Goal: Task Accomplishment & Management: Use online tool/utility

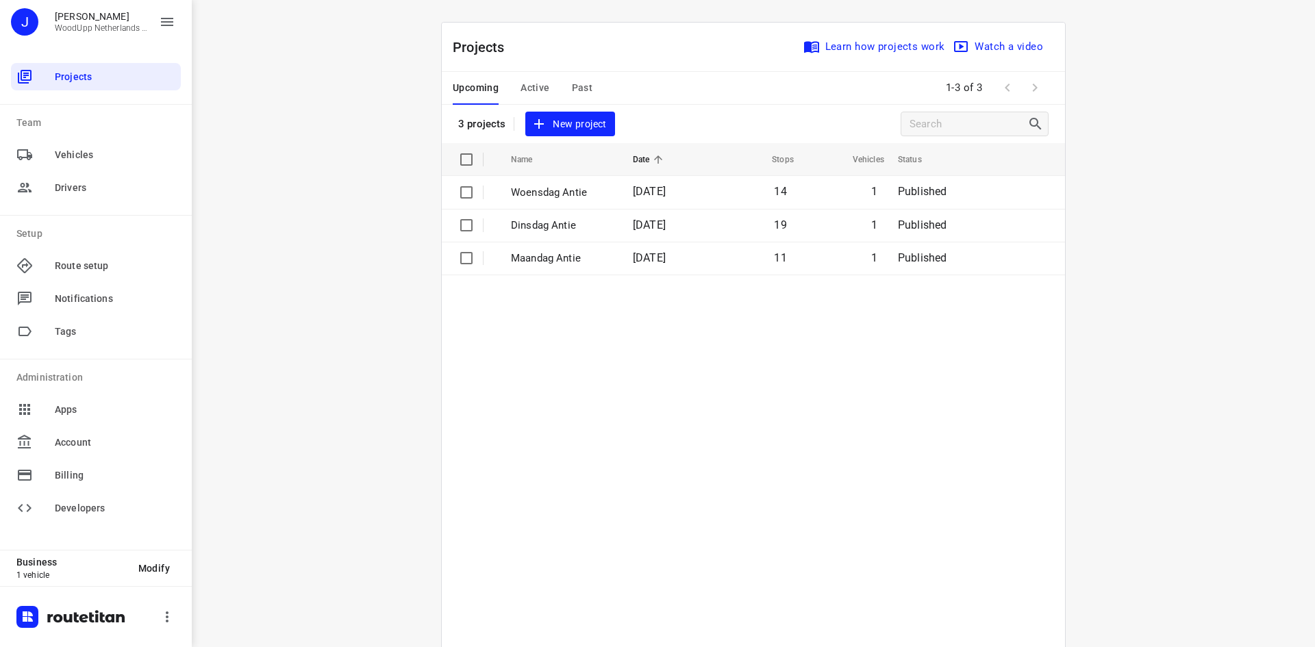
click at [331, 239] on div "i © 2025 Routetitan , © Stadia Maps , © OpenMapTiles © OpenStreetMap contributo…" at bounding box center [753, 323] width 1123 height 647
click at [584, 123] on span "New project" at bounding box center [570, 124] width 73 height 17
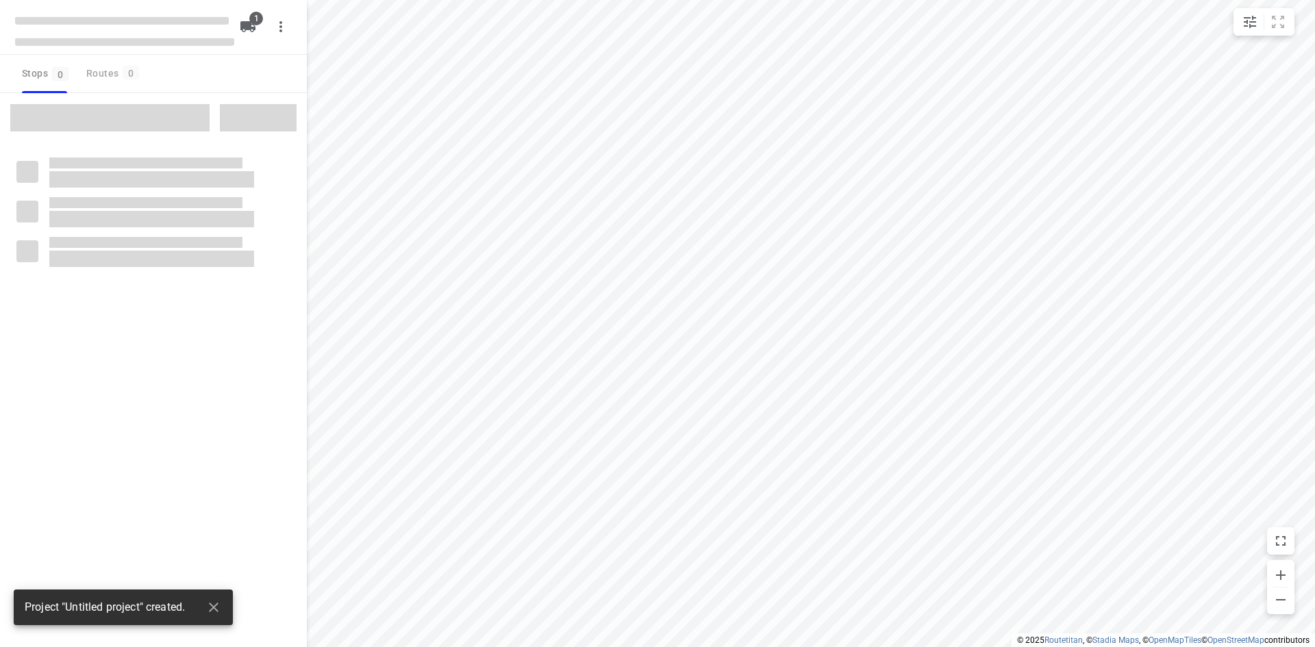
type input "distance"
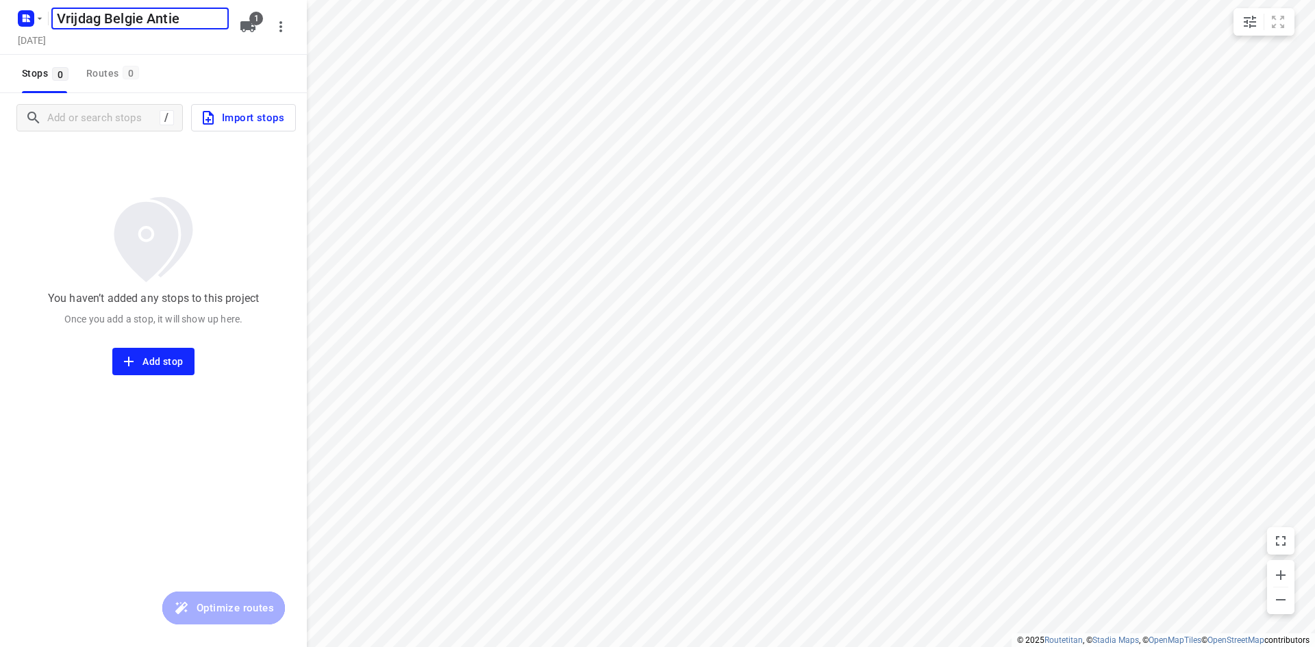
type input "Vrijdag Belgie Antie"
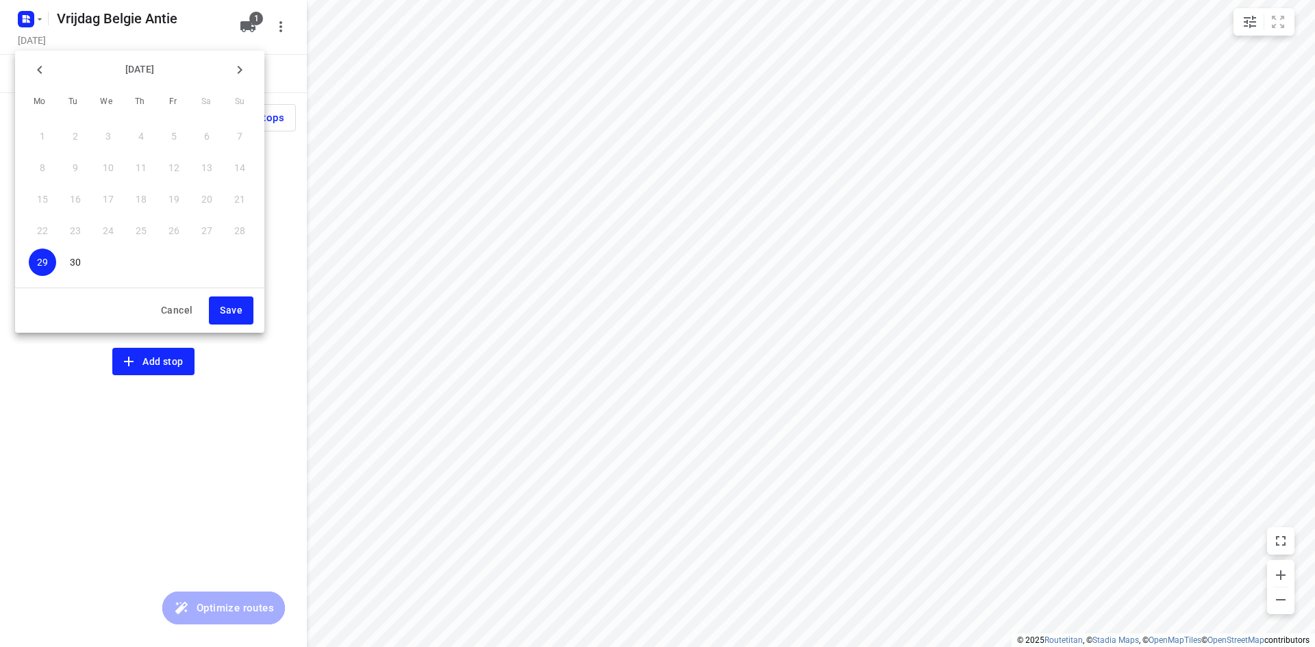
click at [251, 73] on div "[DATE] Mo Tu We Th Fr Sa Su 1 2 3 4 5 6 7 8 9 10 11 12 13 14 15 16 17 18 19 20 …" at bounding box center [139, 192] width 249 height 282
click at [245, 72] on icon "button" at bounding box center [239, 70] width 16 height 16
drag, startPoint x: 172, startPoint y: 135, endPoint x: 191, endPoint y: 181, distance: 50.4
click at [173, 136] on p "3" at bounding box center [173, 136] width 5 height 14
click at [234, 319] on button "Save" at bounding box center [231, 311] width 45 height 28
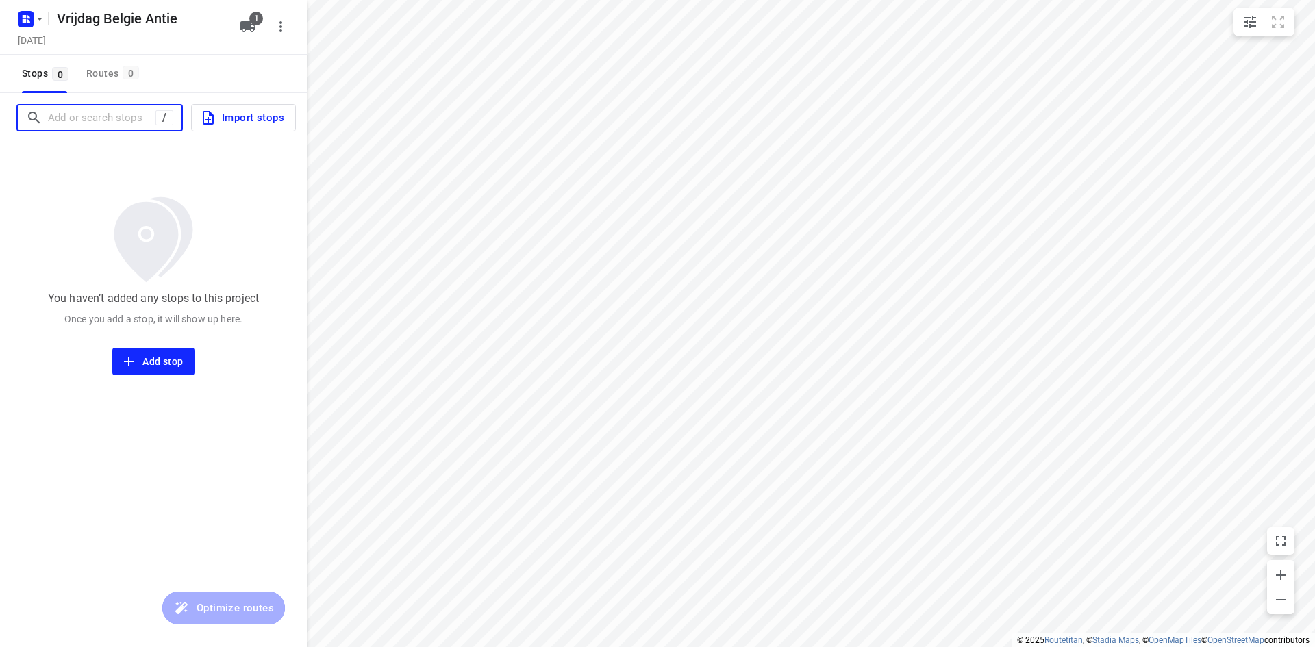
click at [108, 125] on input "Add or search stops" at bounding box center [102, 118] width 108 height 21
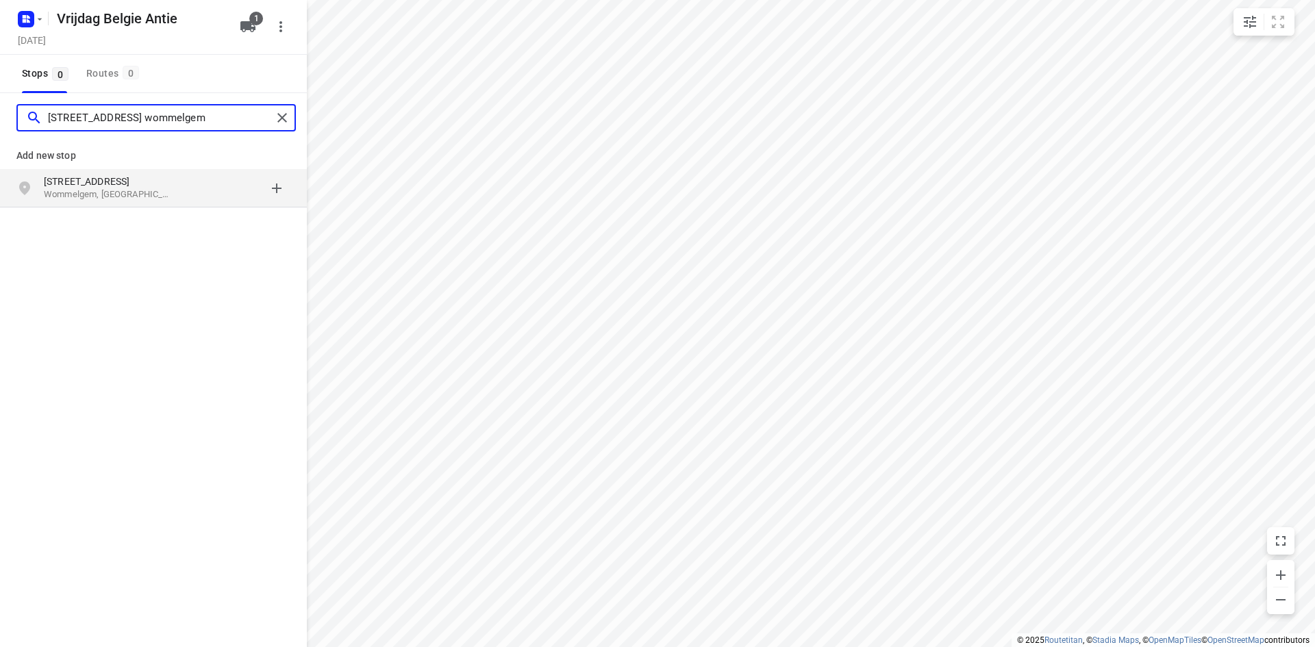
type input "[STREET_ADDRESS] wommelgem"
click at [134, 195] on p "Wommelgem, [GEOGRAPHIC_DATA]" at bounding box center [107, 194] width 126 height 13
type input "toekomstlaan genk"
click at [136, 197] on p "Genk, [GEOGRAPHIC_DATA]" at bounding box center [107, 194] width 126 height 13
type input "[STREET_ADDRESS]"
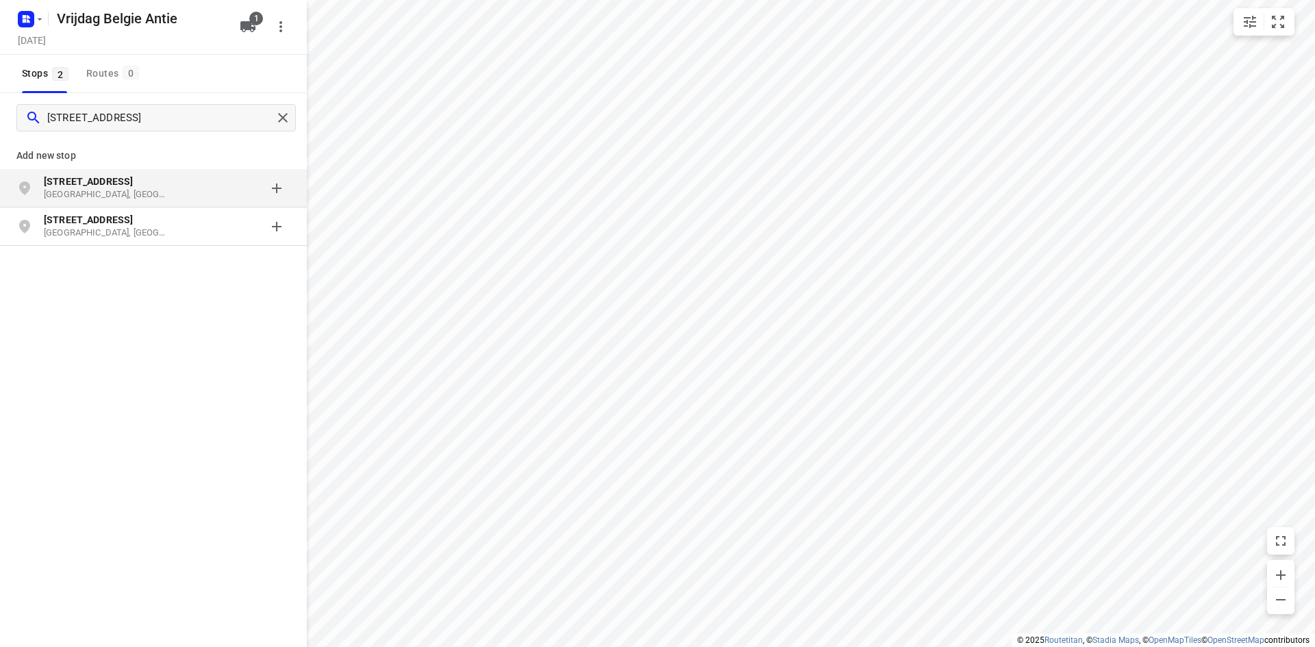
click at [104, 195] on p "[GEOGRAPHIC_DATA], [GEOGRAPHIC_DATA]" at bounding box center [107, 194] width 126 height 13
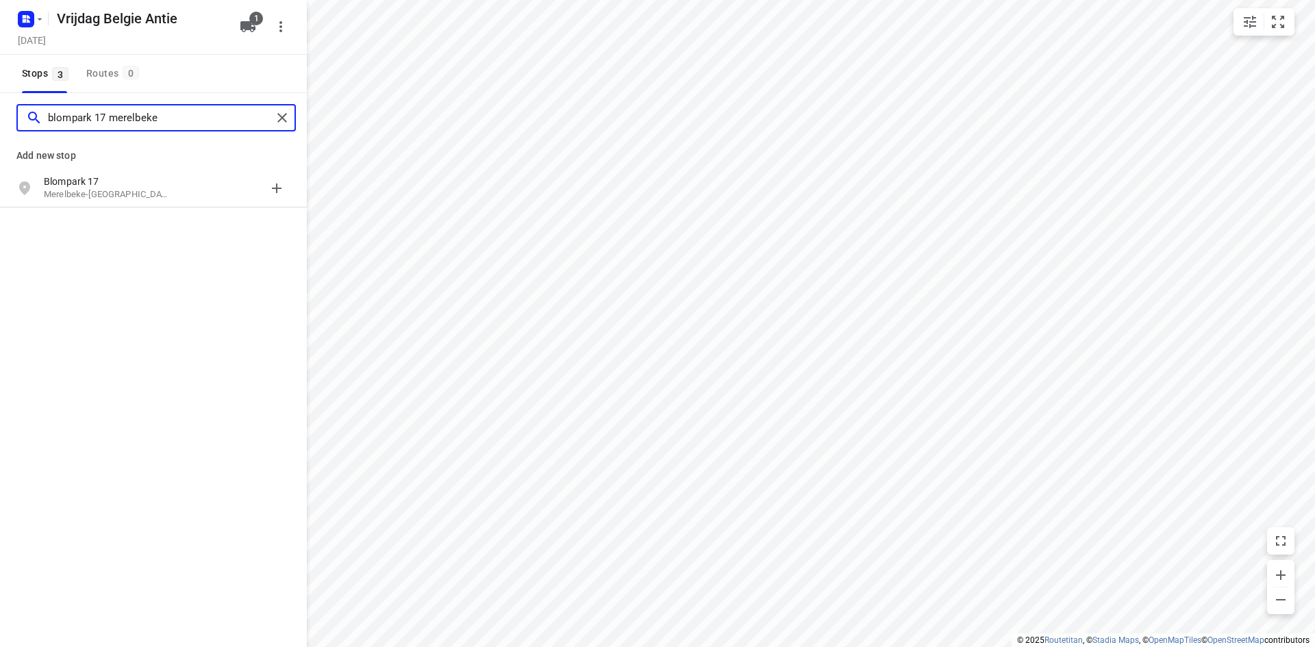
type input "blompark 17 merelbeke"
click at [104, 195] on p "Merelbeke-[GEOGRAPHIC_DATA], [GEOGRAPHIC_DATA]" at bounding box center [107, 194] width 126 height 13
type input "esselaar 21 linkebeek"
click at [104, 195] on p "Linkebeek, [GEOGRAPHIC_DATA]" at bounding box center [107, 194] width 126 height 13
type input "rijn 156 geel"
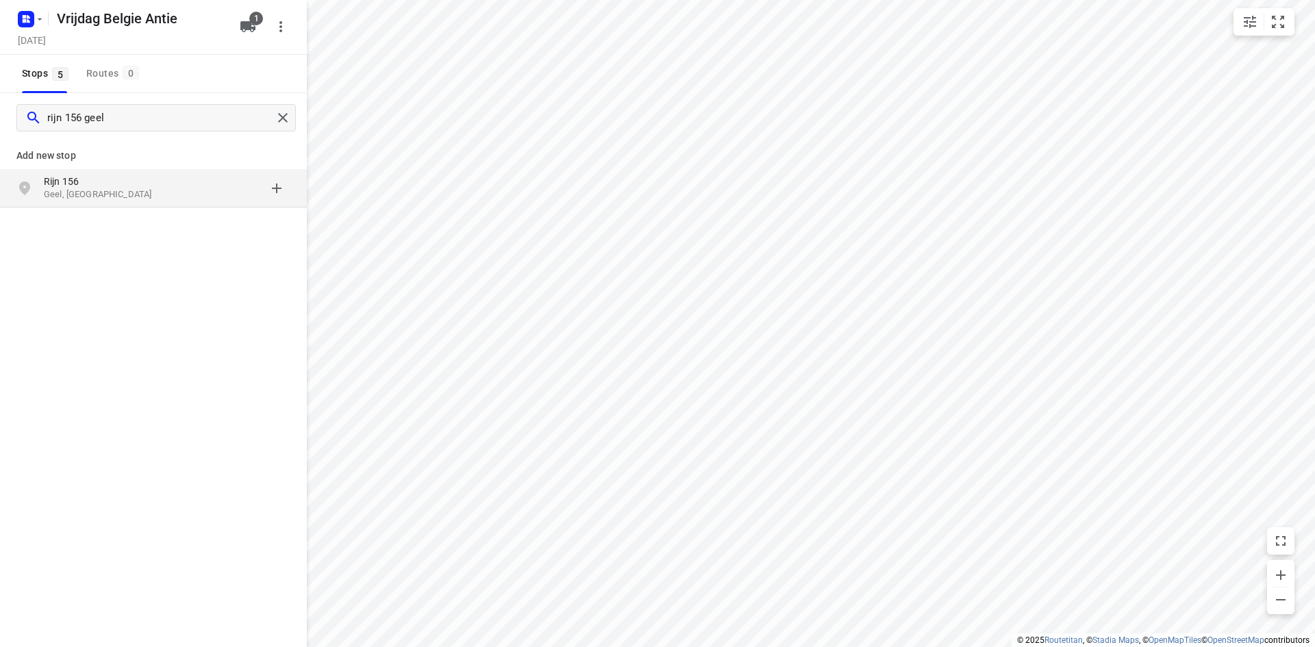
click at [72, 190] on p "Geel, [GEOGRAPHIC_DATA]" at bounding box center [107, 194] width 126 height 13
type input "[STREET_ADDRESS]"
click at [74, 191] on p "Willebroek, [GEOGRAPHIC_DATA]" at bounding box center [107, 194] width 126 height 13
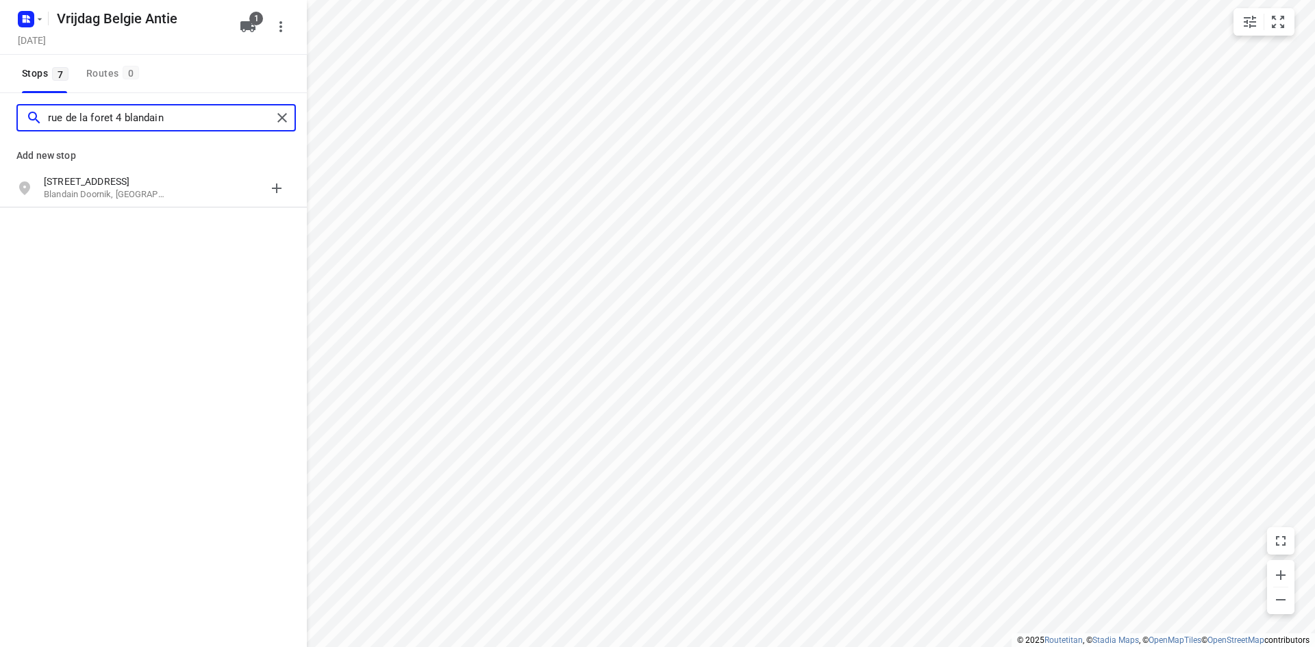
type input "rue de la foret 4 blandain"
click at [95, 202] on div "[STREET_ADDRESS]" at bounding box center [153, 188] width 307 height 38
type input "[GEOGRAPHIC_DATA] 13"
click at [95, 202] on div "[STREET_ADDRESS]" at bounding box center [153, 188] width 307 height 38
type input "chemin du renowelz 31b"
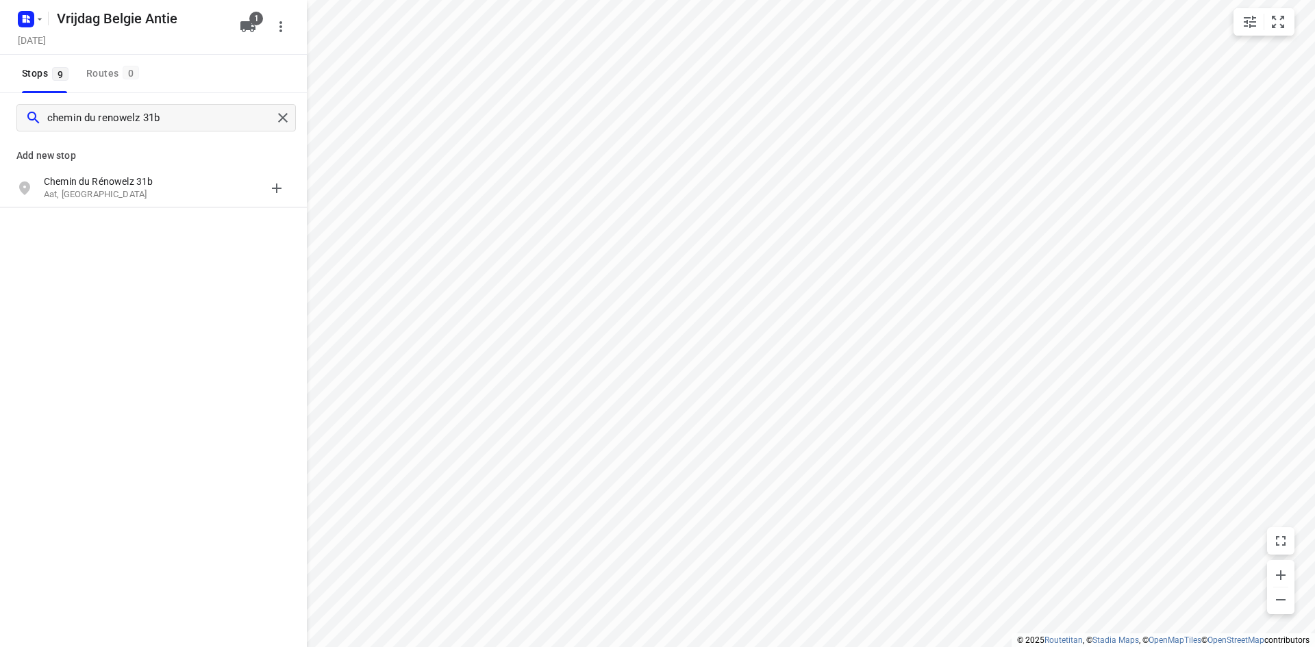
click at [95, 202] on div "Chemin du [STREET_ADDRESS]" at bounding box center [153, 188] width 307 height 38
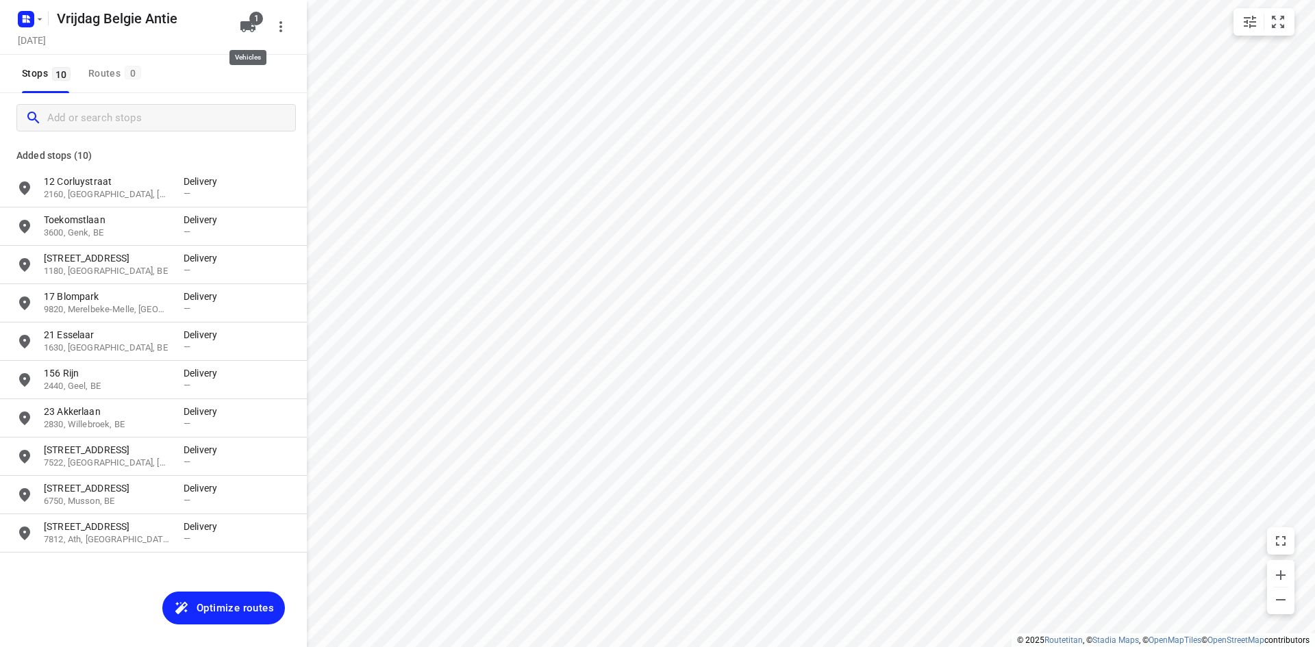
click at [239, 18] on button "1" at bounding box center [247, 26] width 27 height 27
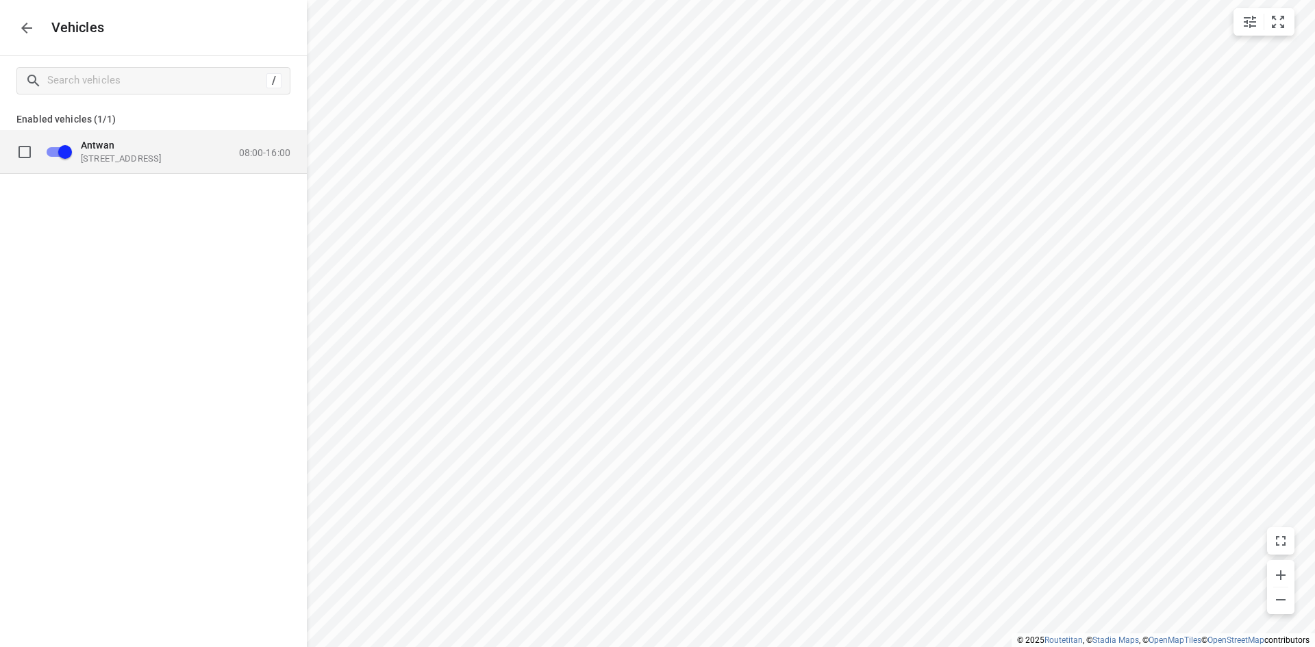
click at [234, 145] on div "Antwan [STREET_ADDRESS] 08:00-16:00" at bounding box center [182, 151] width 218 height 25
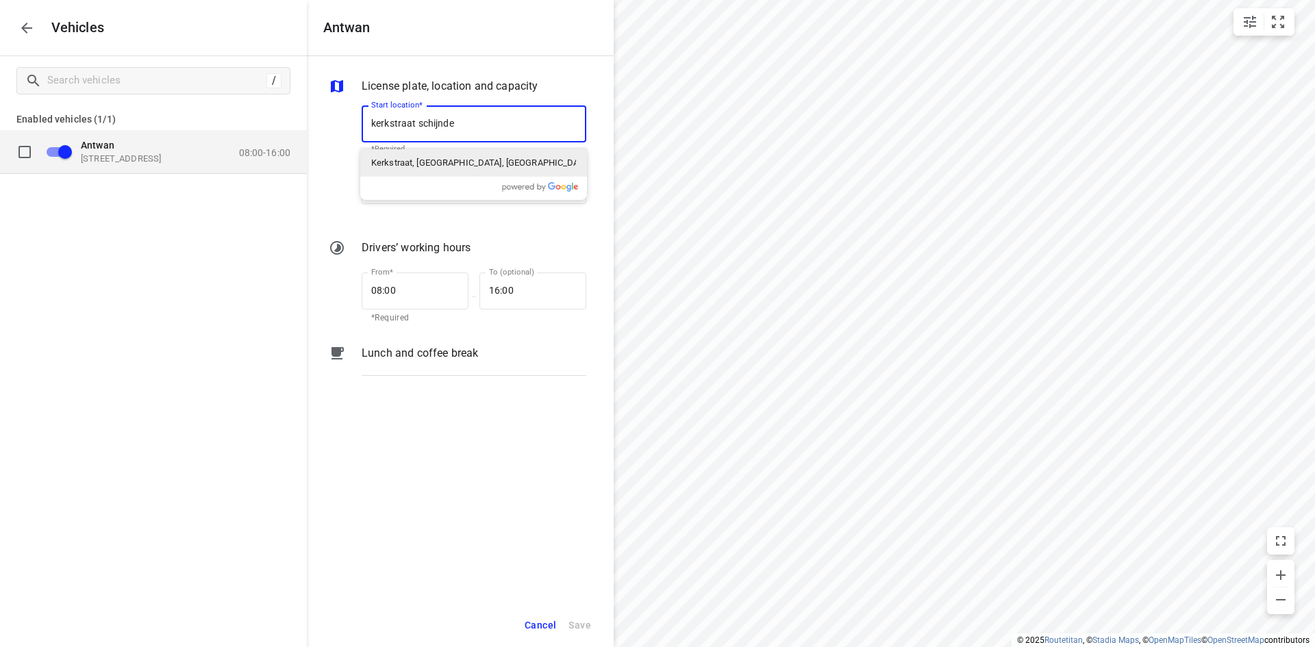
type input "kerkstraat schijndel"
type input "[STREET_ADDRESS]"
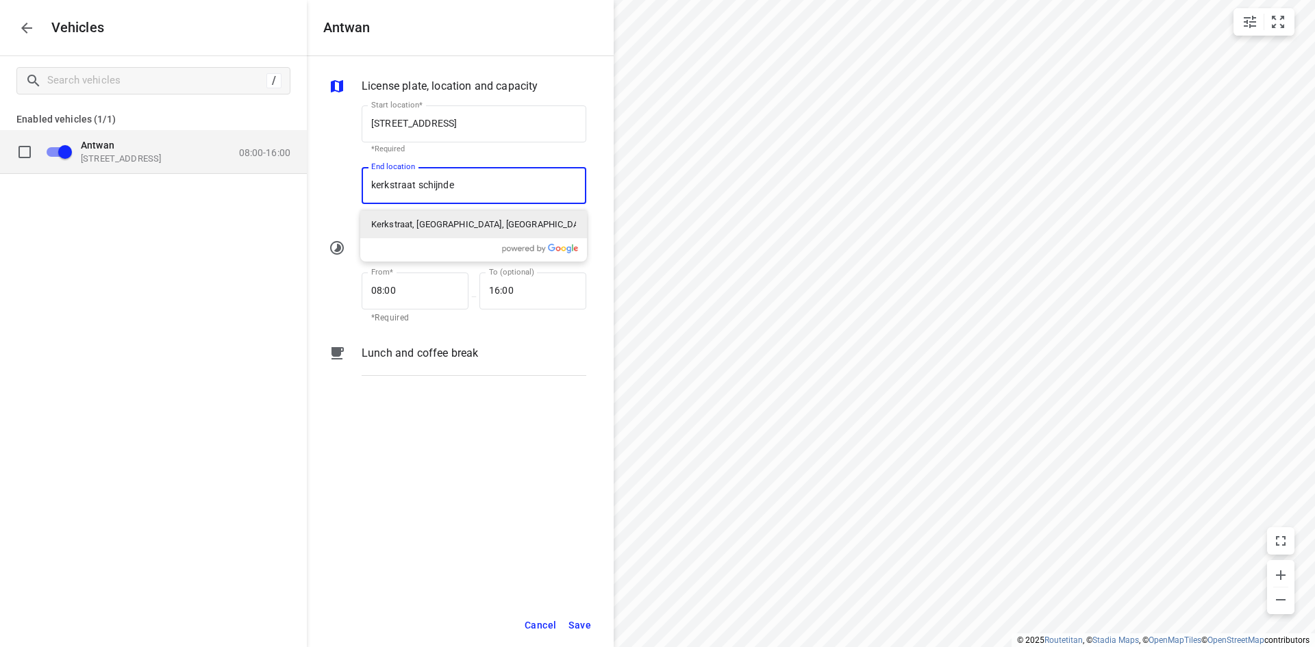
type input "kerkstraat schijndel"
type input "[STREET_ADDRESS]"
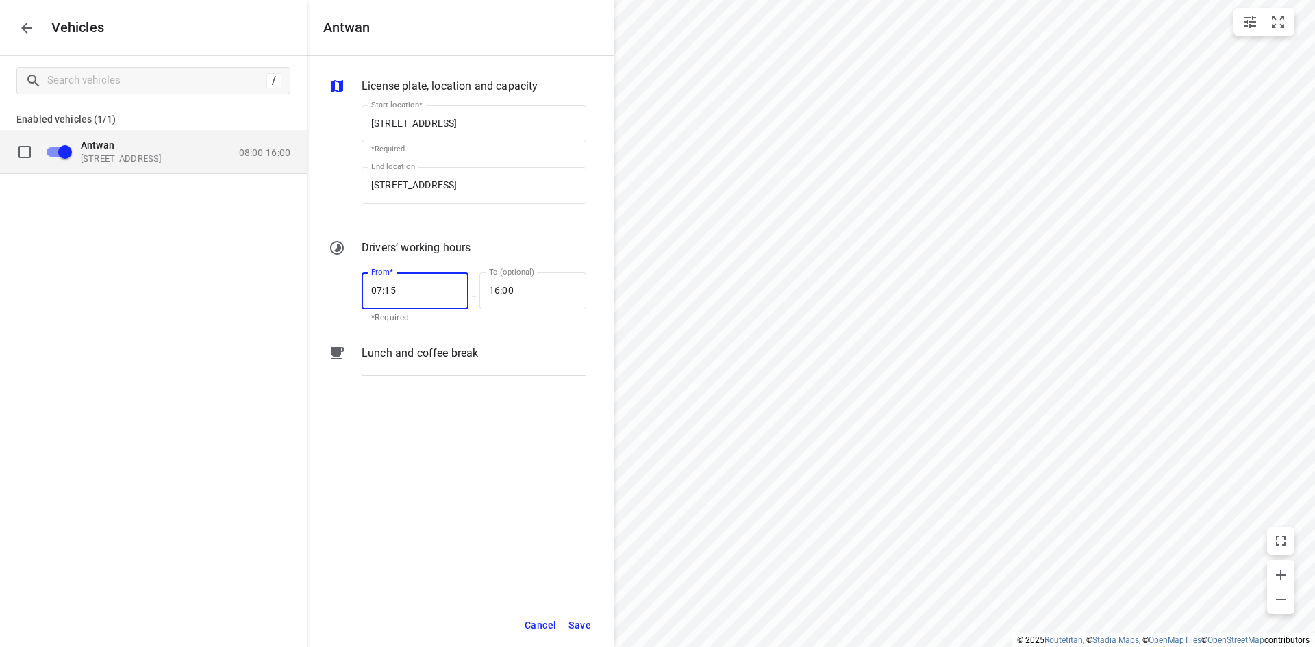
type input "07:15"
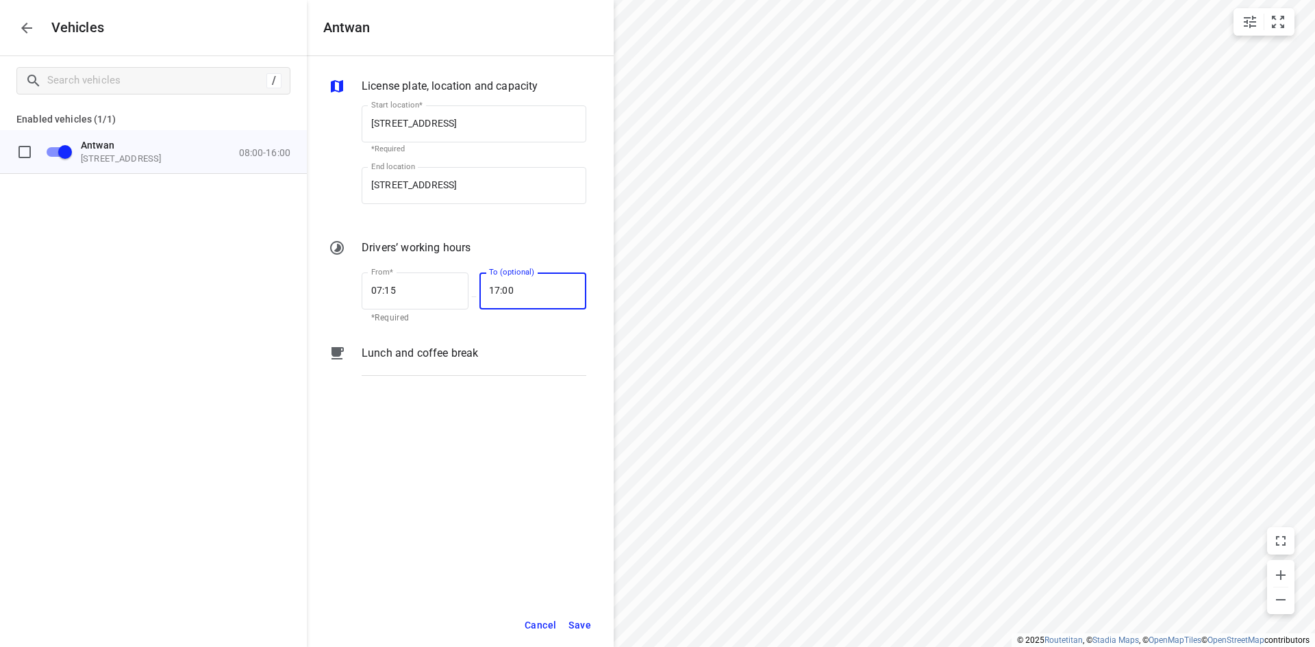
type input "17:00"
click at [586, 625] on span "Save" at bounding box center [579, 625] width 23 height 17
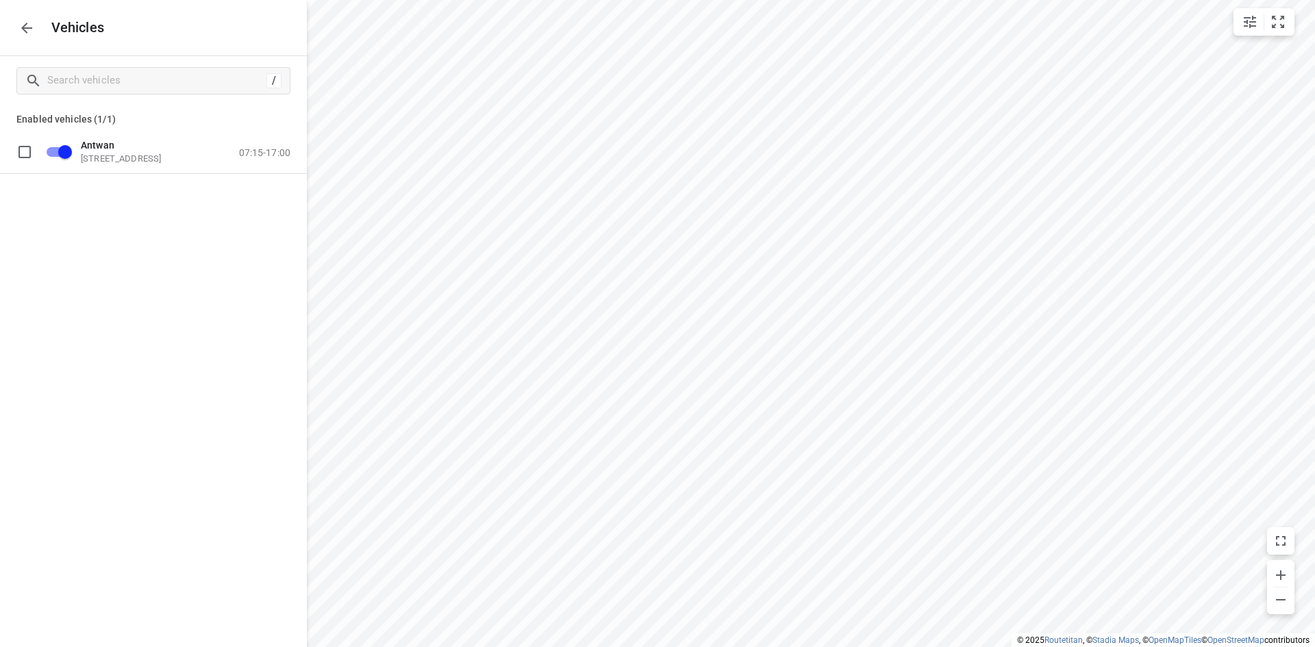
click at [27, 43] on div "Vehicles" at bounding box center [153, 27] width 307 height 55
click at [24, 32] on icon "button" at bounding box center [26, 28] width 16 height 16
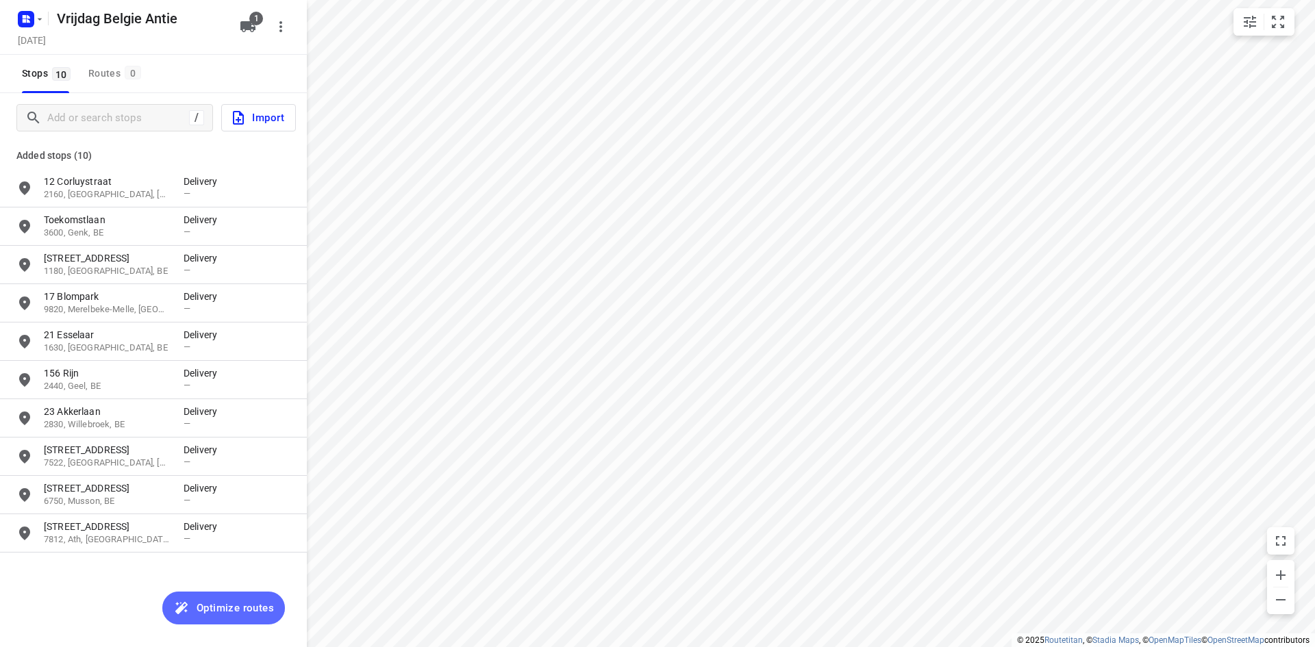
click at [264, 611] on span "Optimize routes" at bounding box center [235, 608] width 77 height 18
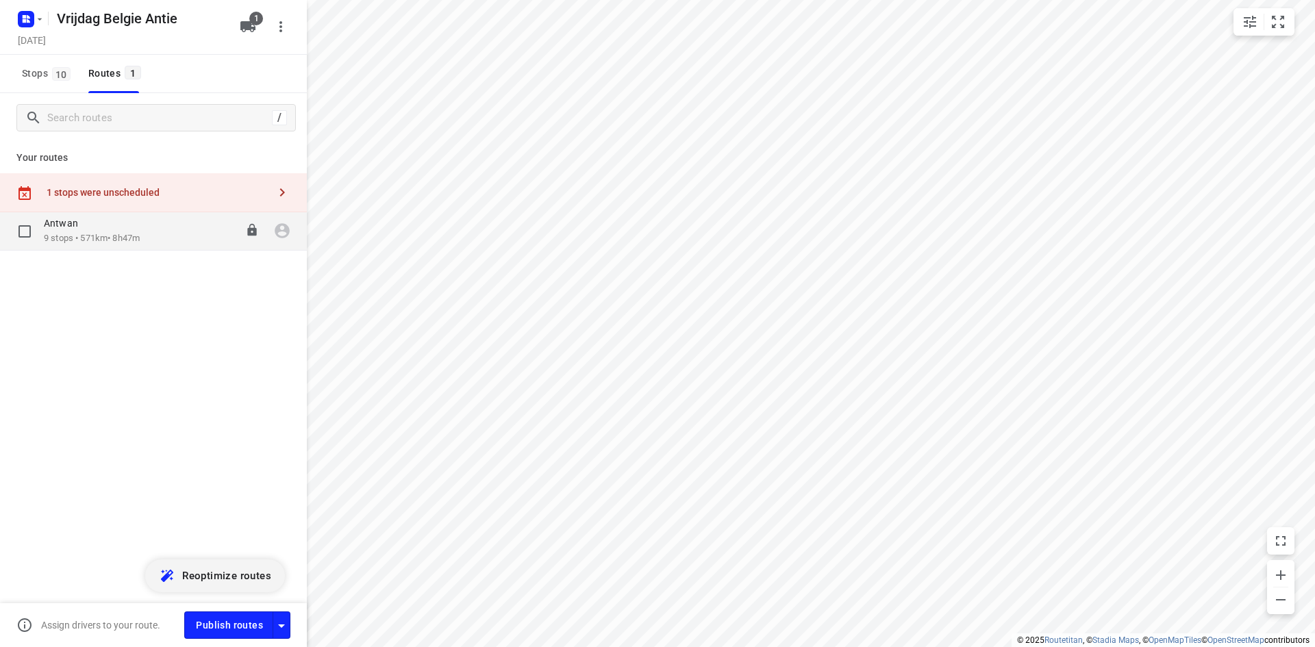
click at [123, 234] on p "9 stops • 571km • 8h47m" at bounding box center [92, 238] width 96 height 13
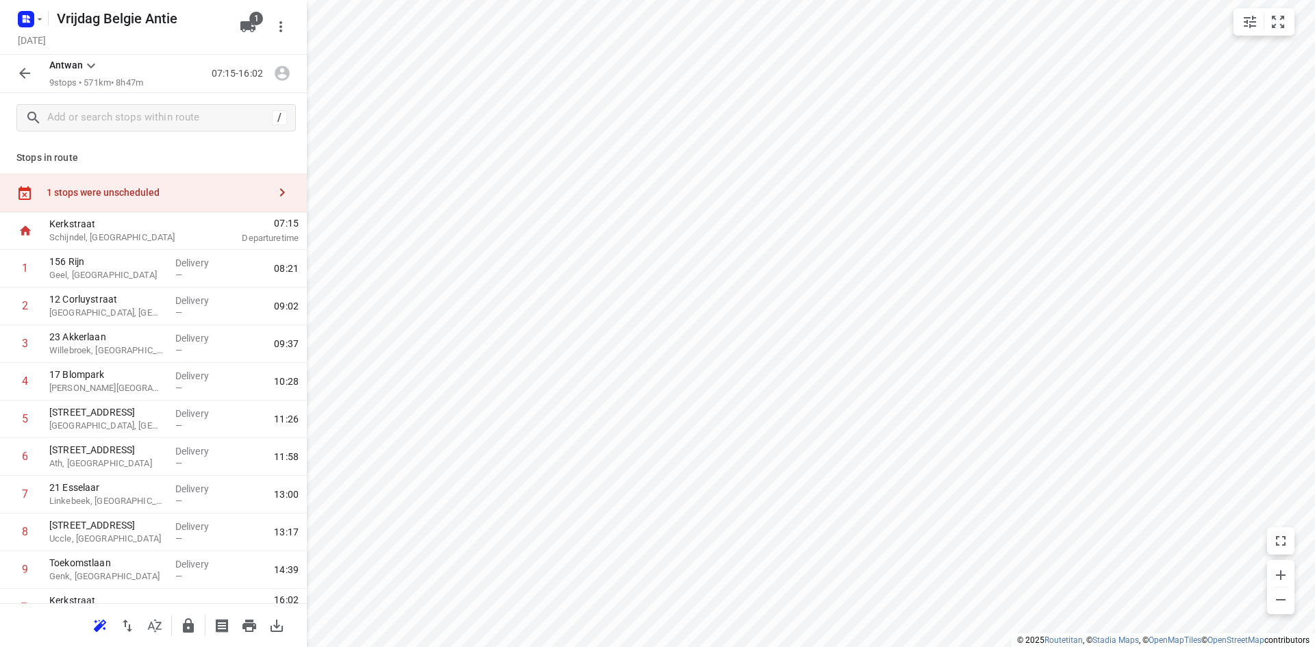
click at [212, 186] on div "1 stops were unscheduled" at bounding box center [153, 192] width 307 height 39
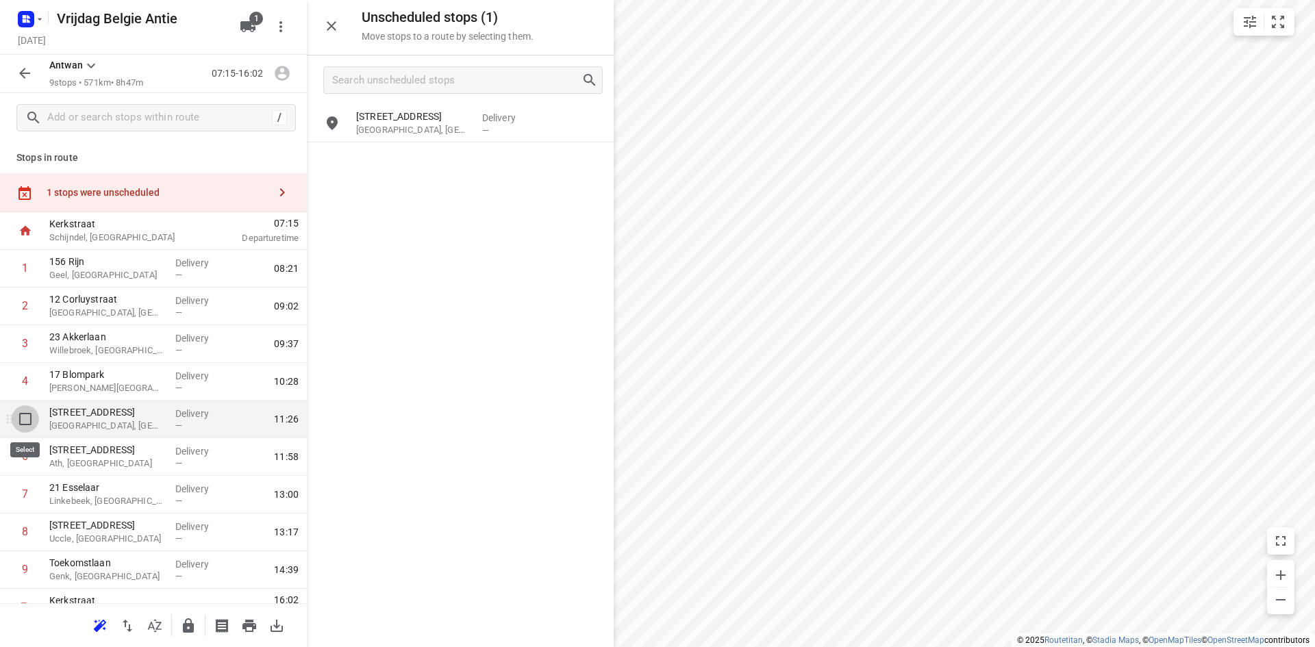
click at [29, 426] on input "checkbox" at bounding box center [25, 418] width 27 height 27
checkbox input "true"
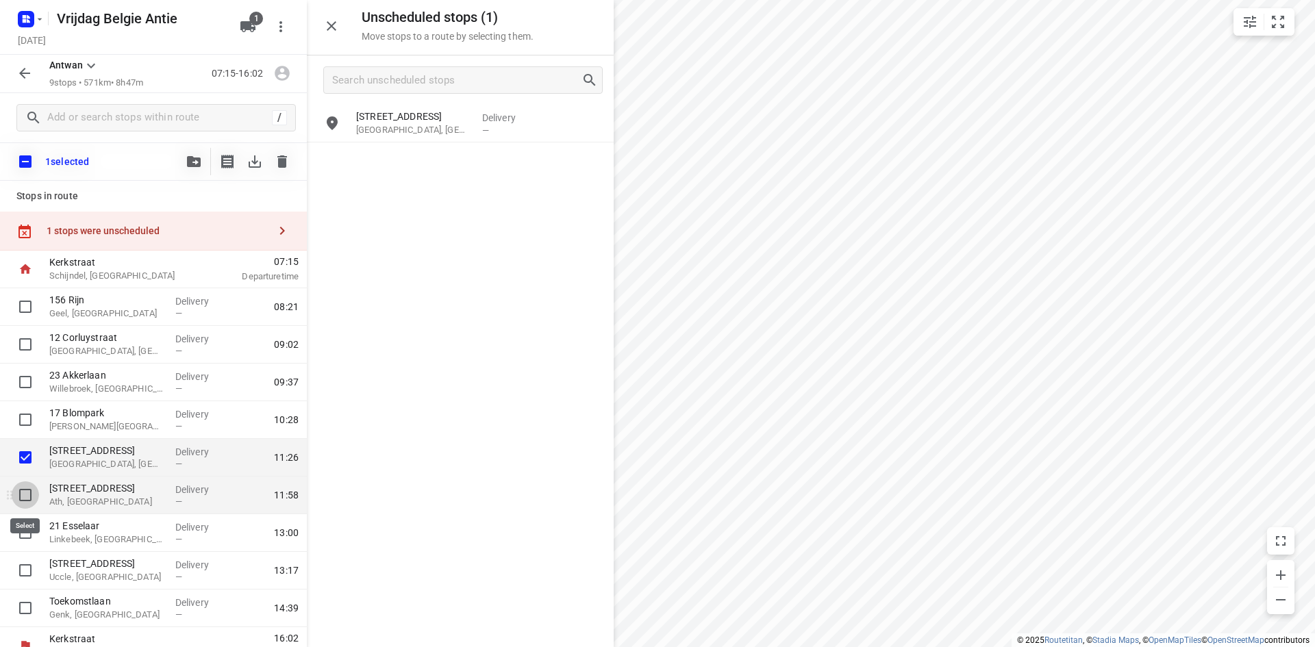
click at [24, 499] on input "checkbox" at bounding box center [25, 494] width 27 height 27
checkbox input "true"
click at [288, 165] on icon "button" at bounding box center [282, 161] width 16 height 16
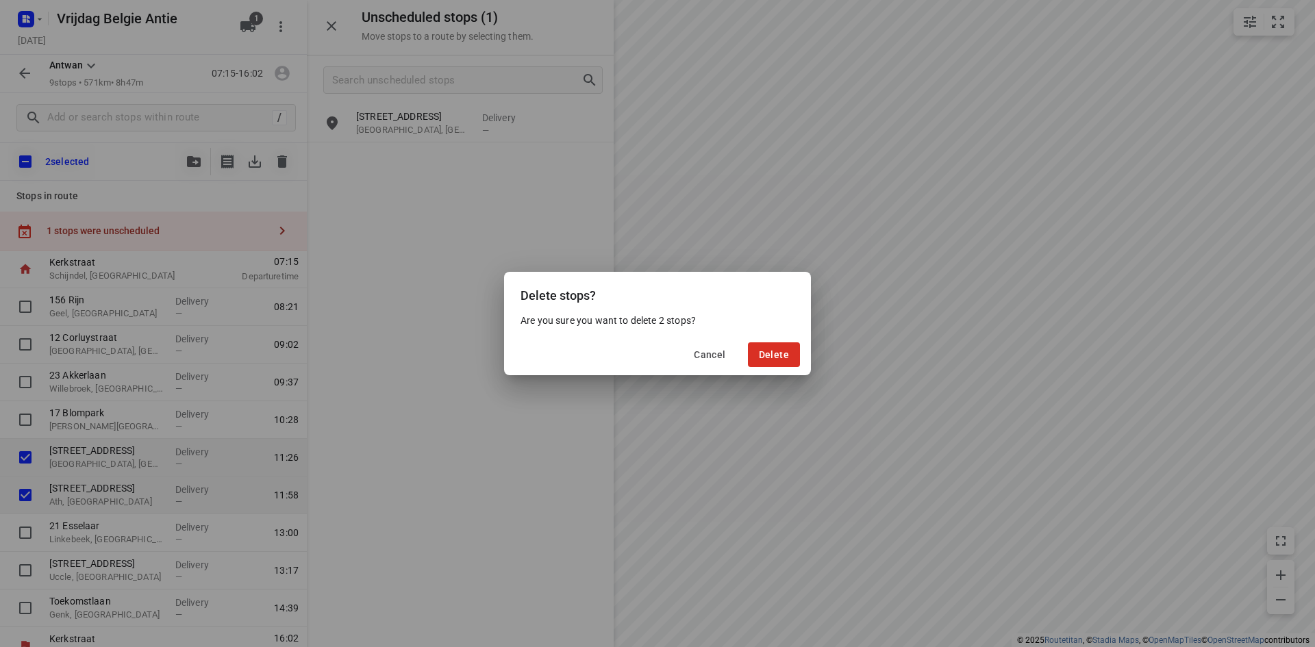
click at [765, 339] on div "Cancel Delete" at bounding box center [657, 354] width 307 height 41
click at [775, 359] on span "Delete" at bounding box center [774, 354] width 30 height 11
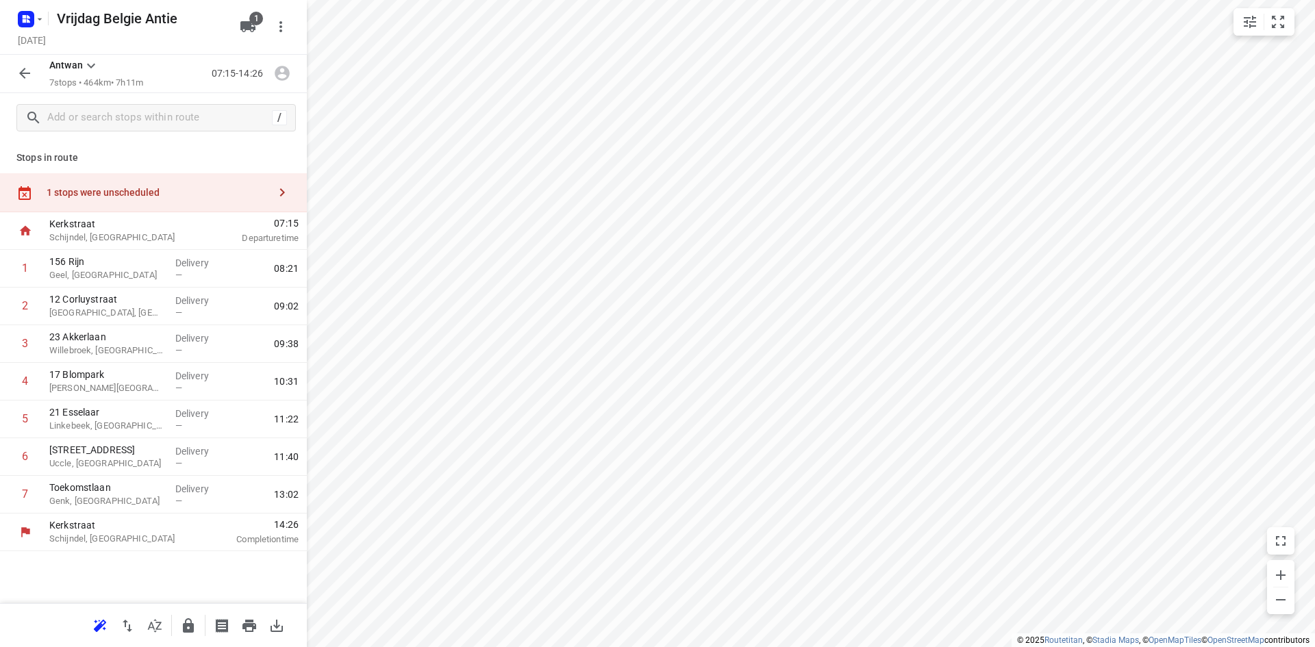
click at [243, 193] on div "1 stops were unscheduled" at bounding box center [158, 192] width 222 height 11
click at [335, 125] on input "grid" at bounding box center [331, 123] width 27 height 27
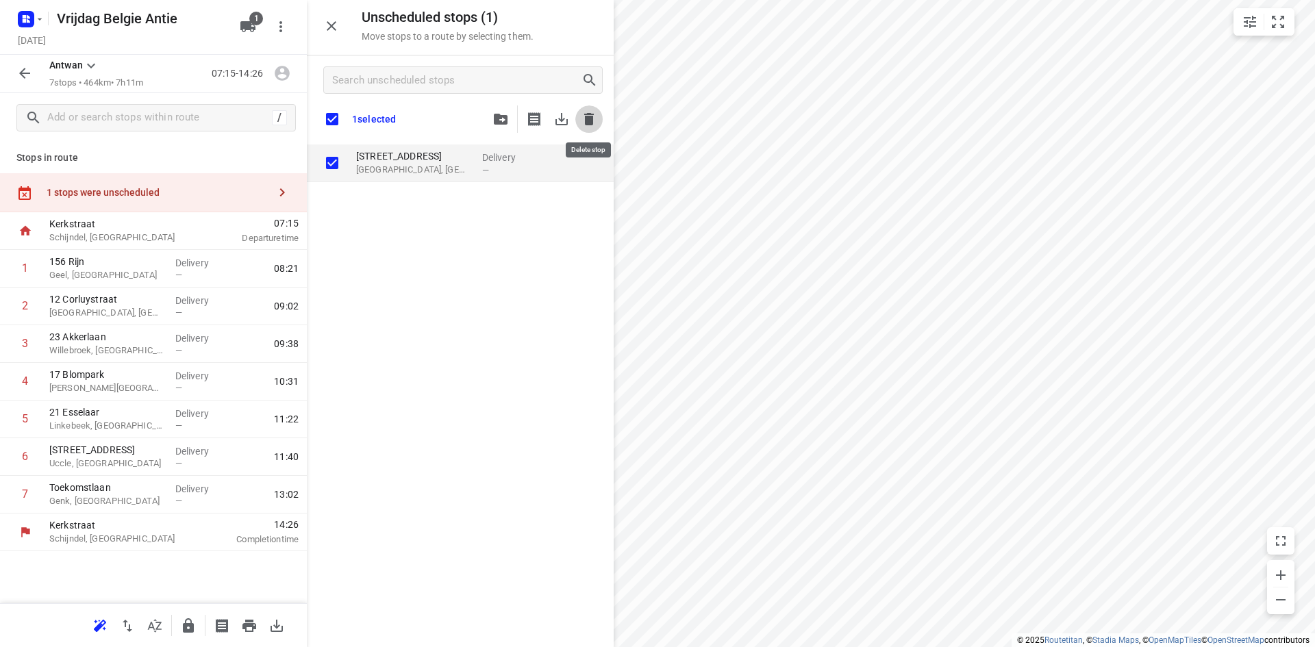
click at [590, 119] on icon "button" at bounding box center [589, 119] width 10 height 12
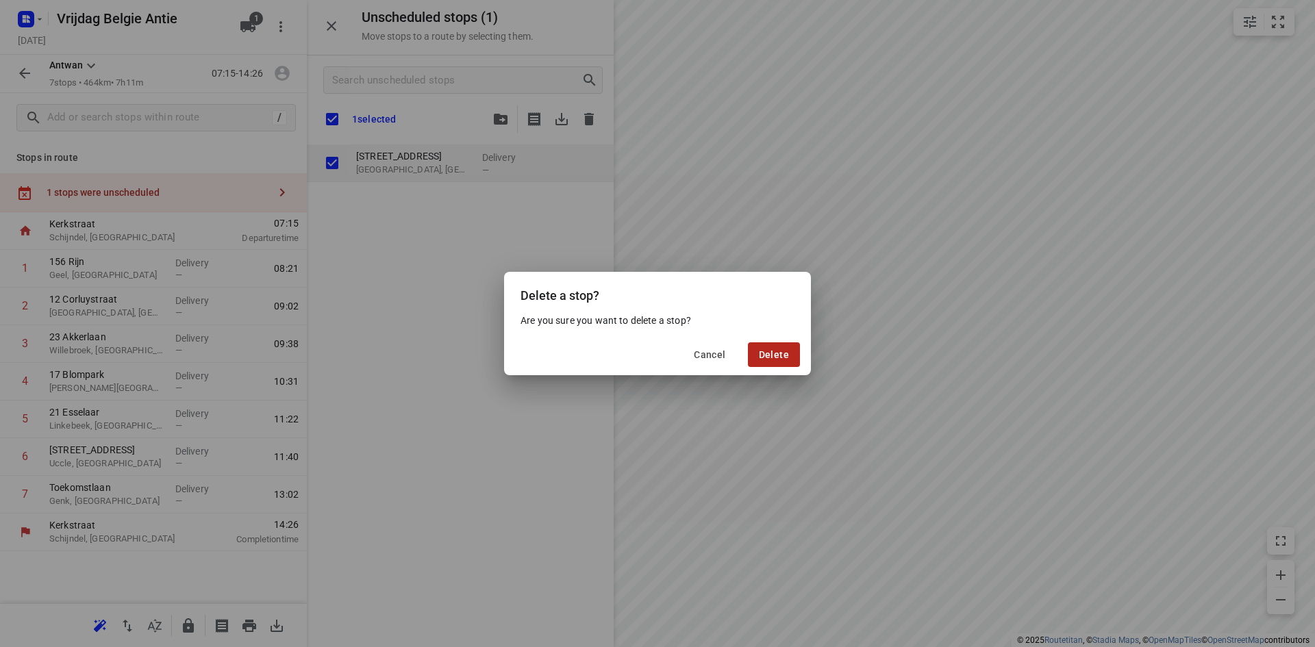
click at [793, 366] on button "Delete" at bounding box center [774, 354] width 52 height 25
checkbox input "true"
